Goal: Task Accomplishment & Management: Use online tool/utility

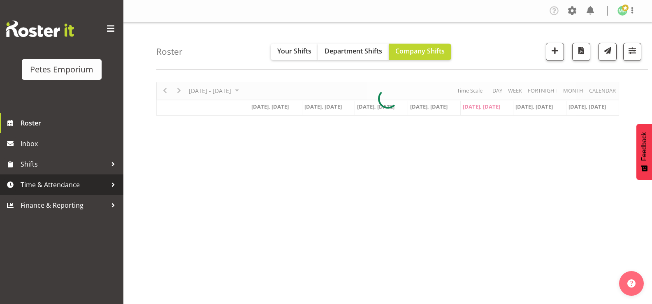
click at [98, 184] on span "Time & Attendance" at bounding box center [64, 185] width 86 height 12
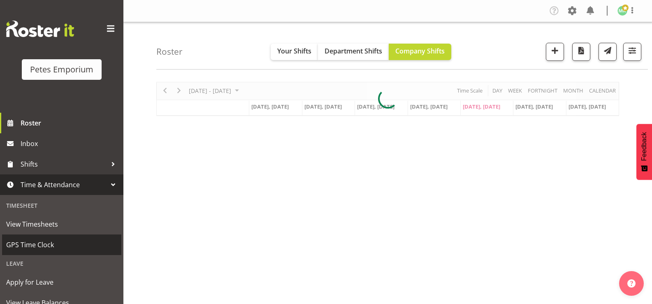
click at [60, 249] on span "GPS Time Clock" at bounding box center [61, 245] width 111 height 12
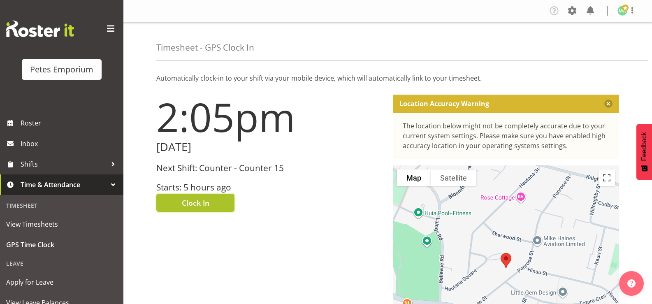
drag, startPoint x: 219, startPoint y: 205, endPoint x: 208, endPoint y: 206, distance: 11.6
click at [217, 207] on button "Clock In" at bounding box center [195, 203] width 78 height 18
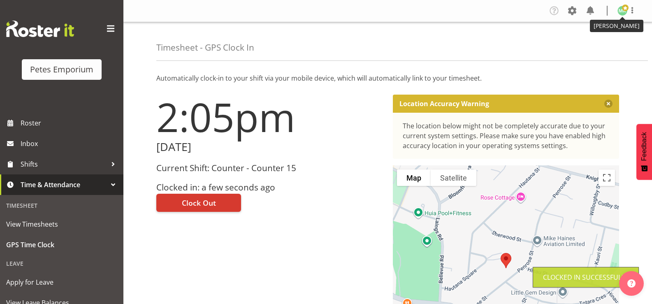
click at [620, 9] on img at bounding box center [623, 11] width 10 height 10
click at [594, 45] on link "Log Out" at bounding box center [598, 43] width 79 height 15
